Goal: Task Accomplishment & Management: Complete application form

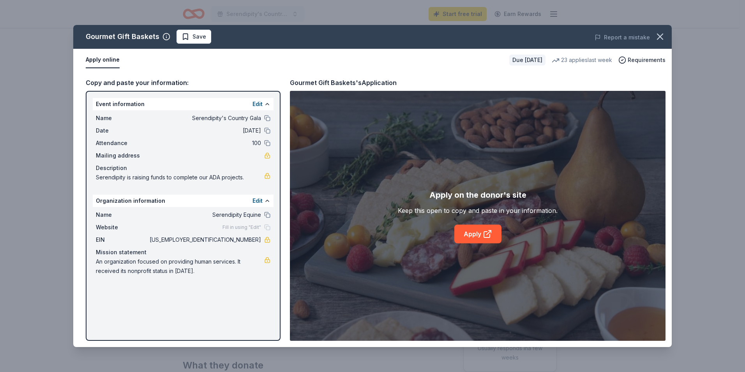
scroll to position [117, 0]
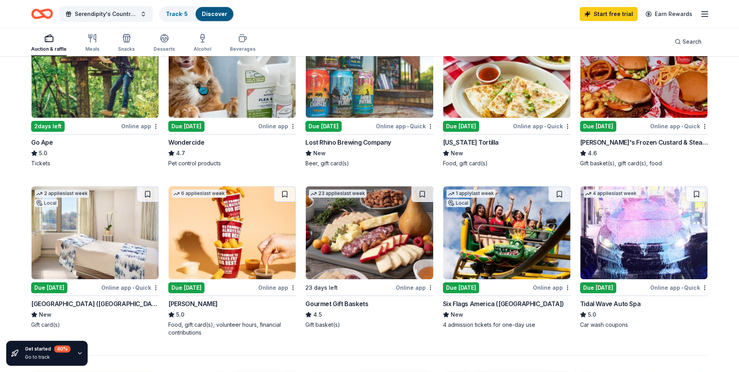
scroll to position [468, 0]
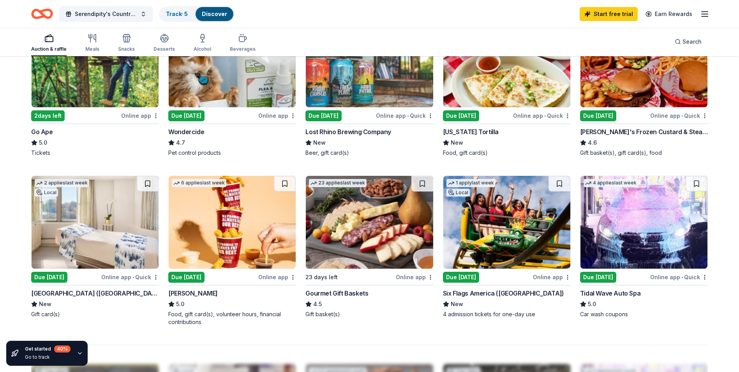
click at [458, 276] on div "Due [DATE]" at bounding box center [461, 277] width 36 height 11
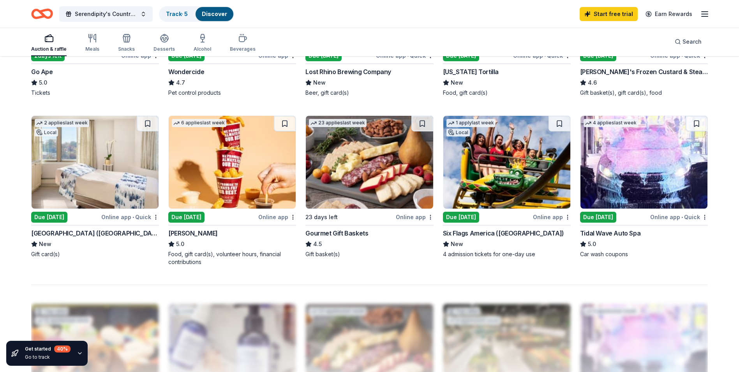
scroll to position [480, 0]
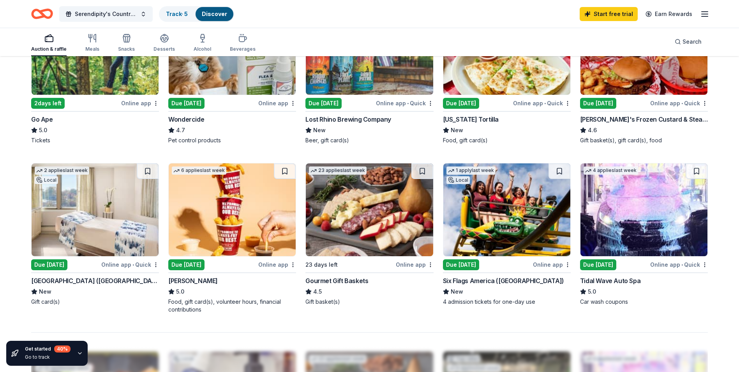
click at [47, 266] on div "Due [DATE]" at bounding box center [49, 264] width 36 height 11
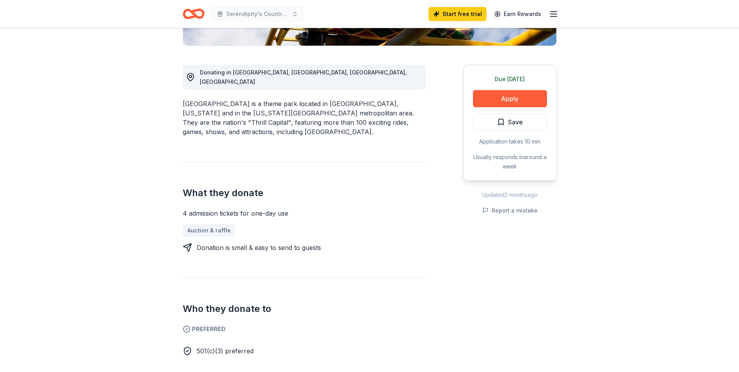
scroll to position [195, 0]
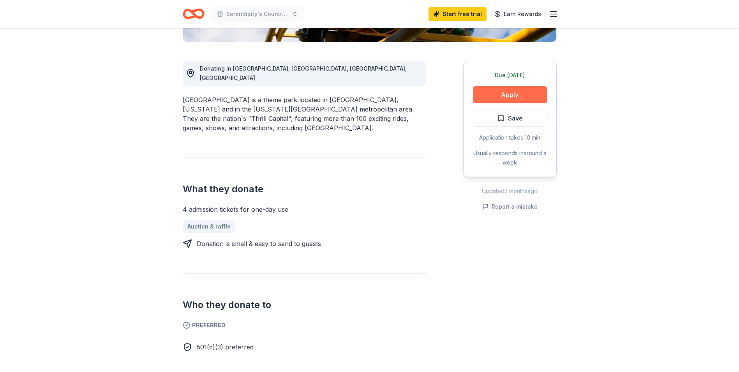
click at [517, 96] on button "Apply" at bounding box center [510, 94] width 74 height 17
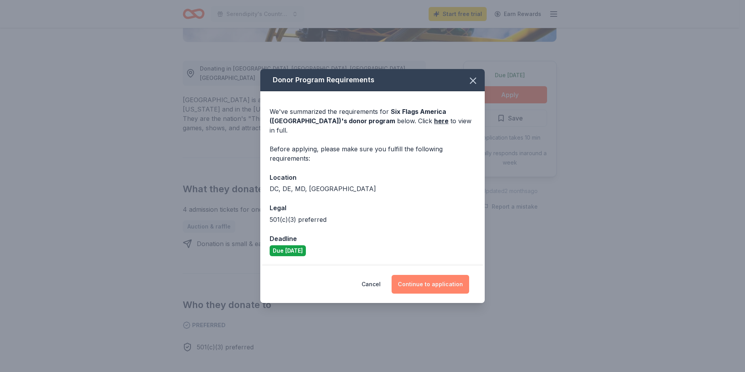
click at [423, 279] on button "Continue to application" at bounding box center [431, 284] width 78 height 19
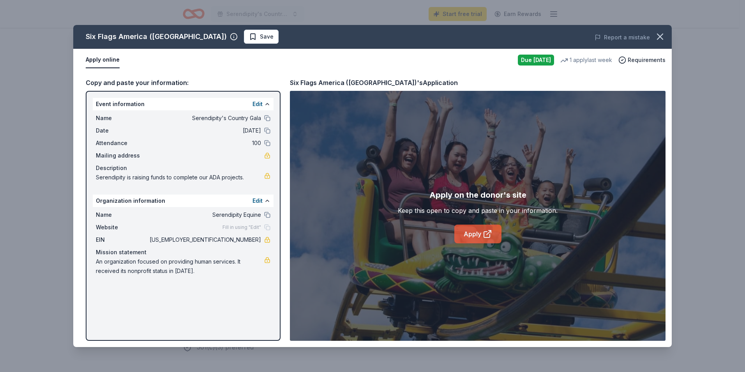
click at [473, 230] on link "Apply" at bounding box center [478, 234] width 47 height 19
click at [473, 234] on link "Apply" at bounding box center [478, 234] width 47 height 19
click at [471, 239] on link "Apply" at bounding box center [478, 234] width 47 height 19
click at [667, 36] on button "button" at bounding box center [660, 36] width 17 height 17
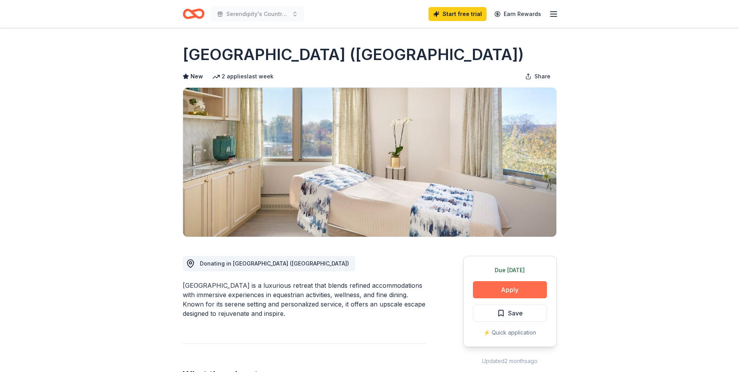
click at [510, 291] on button "Apply" at bounding box center [510, 289] width 74 height 17
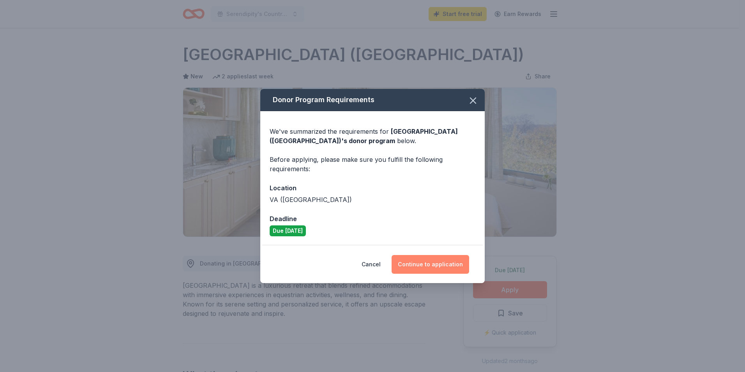
click at [424, 264] on button "Continue to application" at bounding box center [431, 264] width 78 height 19
